Goal: Find specific page/section: Find specific page/section

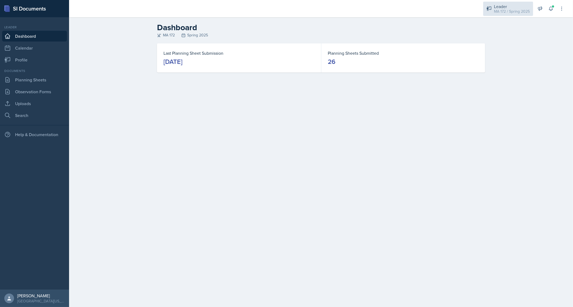
click at [502, 9] on div "MA 172 / Spring 2025" at bounding box center [512, 12] width 36 height 6
click at [504, 39] on div "Leader" at bounding box center [509, 40] width 31 height 6
click at [19, 116] on link "Search" at bounding box center [34, 115] width 65 height 11
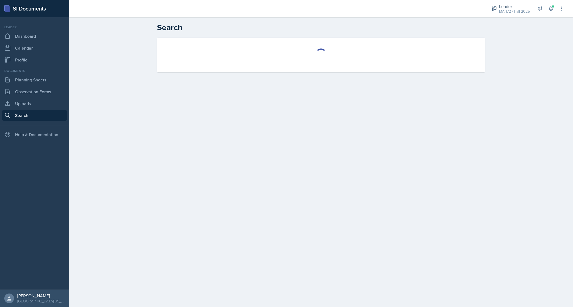
select select "all"
select select "1"
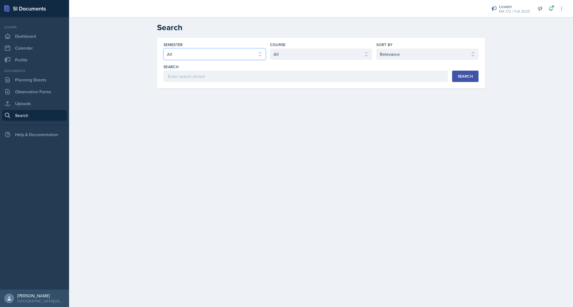
click at [226, 55] on select "Select semester All Fall 2025 Spring 2025 Fall 2024 Spring 2024 Fall 2023 Sprin…" at bounding box center [214, 54] width 102 height 11
click at [163, 49] on select "Select semester All Fall 2025 Spring 2025 Fall 2024 Spring 2024 Fall 2023 Sprin…" at bounding box center [214, 54] width 102 height 11
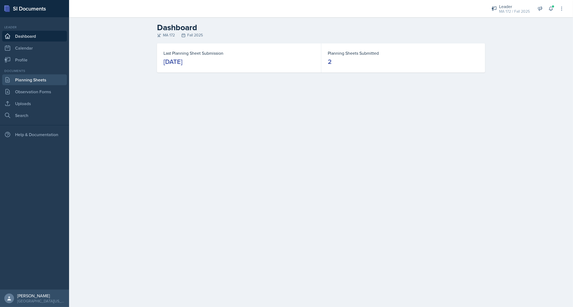
click at [26, 79] on link "Planning Sheets" at bounding box center [34, 79] width 65 height 11
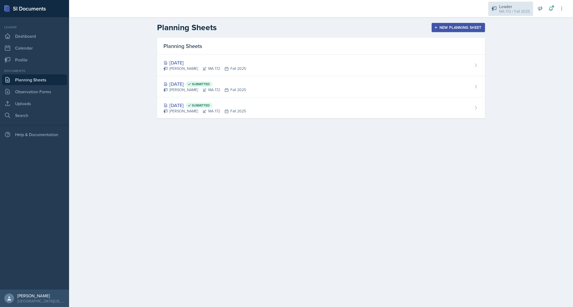
click at [516, 7] on div "Leader" at bounding box center [514, 6] width 31 height 6
click at [515, 33] on button "Leader MA 172 / Spring 2025" at bounding box center [507, 26] width 52 height 15
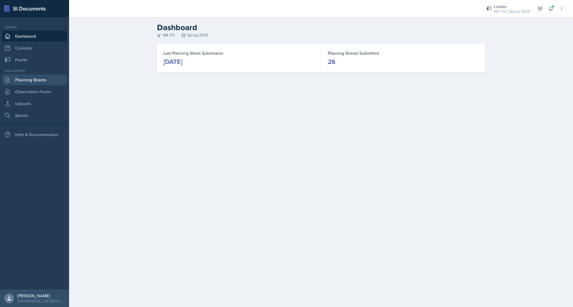
click at [38, 81] on link "Planning Sheets" at bounding box center [34, 79] width 65 height 11
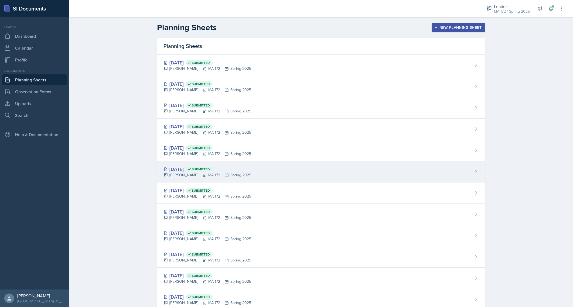
click at [182, 167] on div "[DATE] Submitted" at bounding box center [207, 169] width 88 height 7
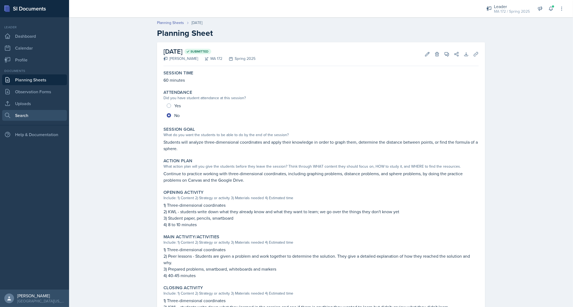
click at [30, 110] on link "Search" at bounding box center [34, 115] width 65 height 11
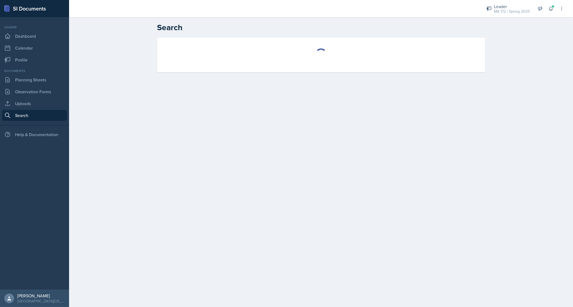
select select "all"
select select "1"
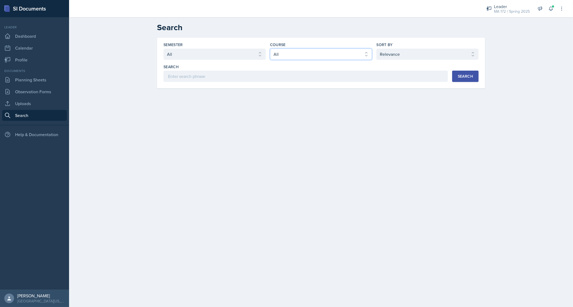
click at [287, 50] on select "Select course All ACC 211 ACC 212 ACC 307 BYS 119 BYS 215 BYS 300 CH 101 CH 121…" at bounding box center [321, 54] width 102 height 11
select select "e311161d-9862-4636-9c81-d48af42686b4"
click at [270, 49] on select "Select course All ACC 211 ACC 212 ACC 307 BYS 119 BYS 215 BYS 300 CH 101 CH 121…" at bounding box center [321, 54] width 102 height 11
click at [309, 77] on input at bounding box center [305, 76] width 284 height 11
type input "trig"
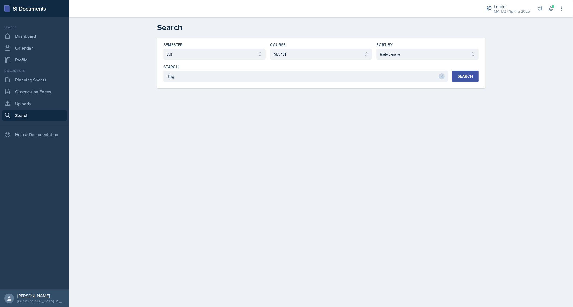
click at [464, 76] on div "Search" at bounding box center [465, 76] width 15 height 4
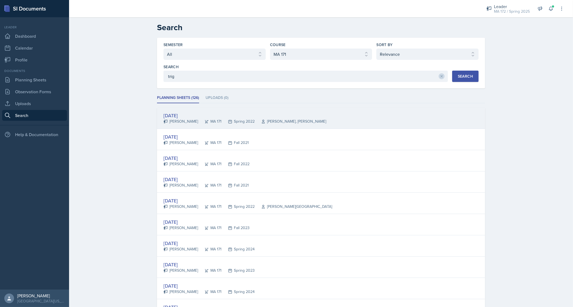
click at [188, 113] on div "[DATE]" at bounding box center [244, 115] width 163 height 7
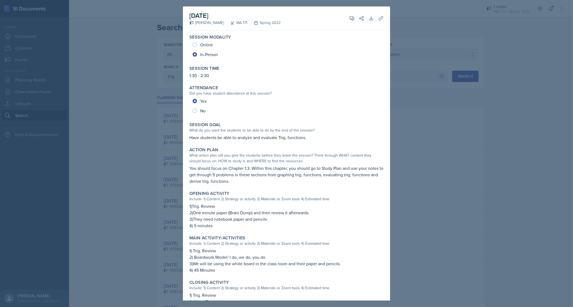
click at [422, 40] on div at bounding box center [286, 153] width 573 height 307
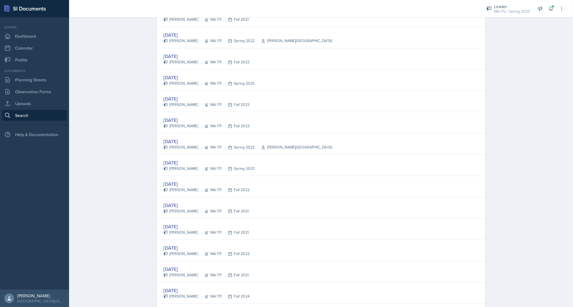
scroll to position [760, 0]
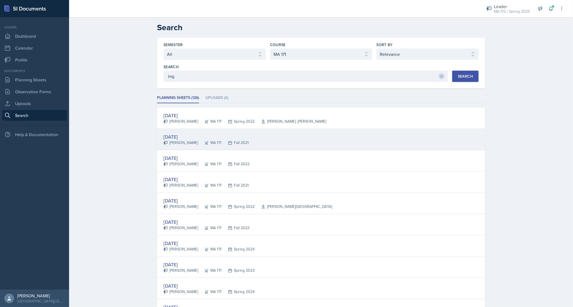
click at [189, 137] on div "[DATE]" at bounding box center [205, 136] width 85 height 7
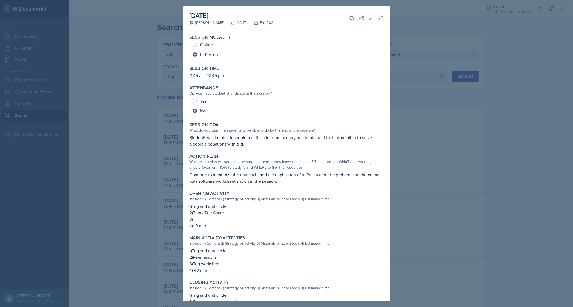
click at [420, 95] on div at bounding box center [286, 153] width 573 height 307
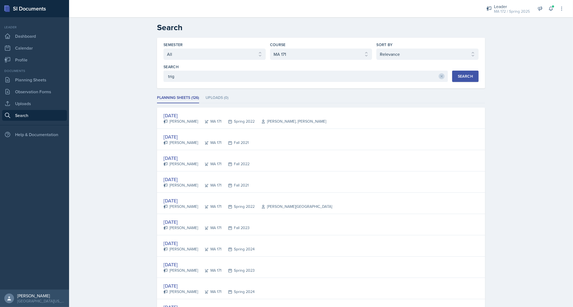
scroll to position [3, 0]
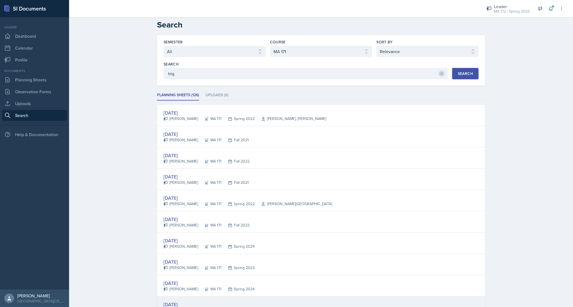
click at [186, 298] on div "[DATE] [PERSON_NAME]-[PERSON_NAME] 171 Fall 2022" at bounding box center [321, 307] width 328 height 21
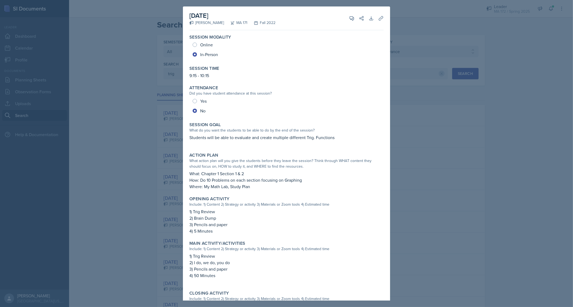
click at [436, 87] on div at bounding box center [286, 153] width 573 height 307
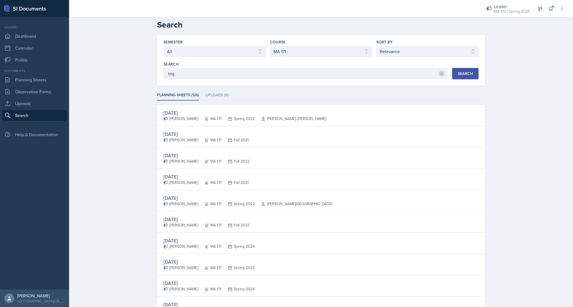
scroll to position [256, 0]
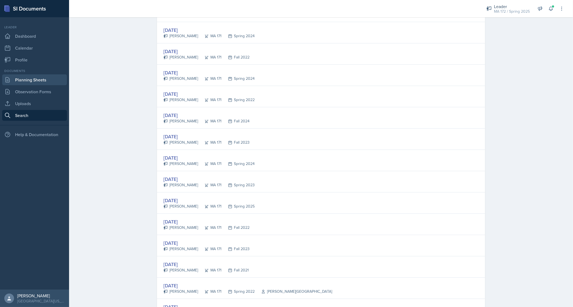
click at [37, 82] on link "Planning Sheets" at bounding box center [34, 79] width 65 height 11
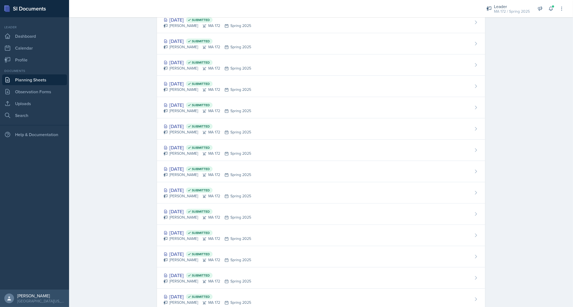
scroll to position [3, 0]
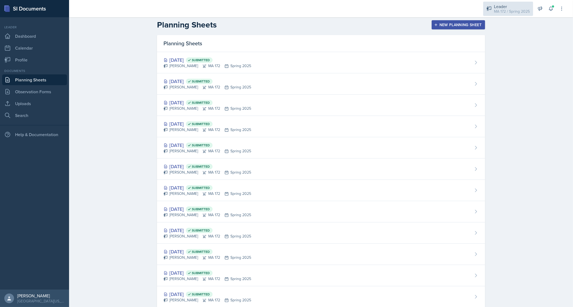
click at [502, 9] on div "MA 172 / Spring 2025" at bounding box center [512, 12] width 36 height 6
click at [518, 42] on div "MA 172 / Fall 2025" at bounding box center [509, 45] width 31 height 6
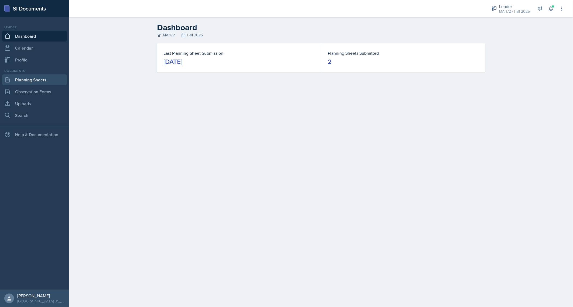
click at [21, 83] on link "Planning Sheets" at bounding box center [34, 79] width 65 height 11
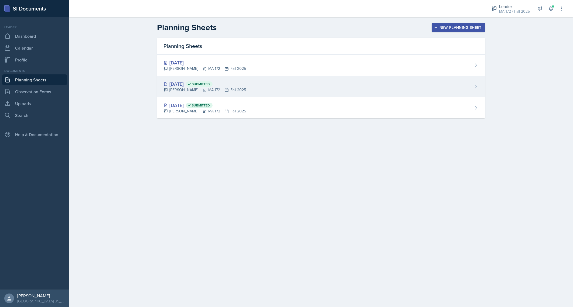
click at [180, 86] on div "[DATE] Submitted" at bounding box center [204, 83] width 83 height 7
